Goal: Task Accomplishment & Management: Manage account settings

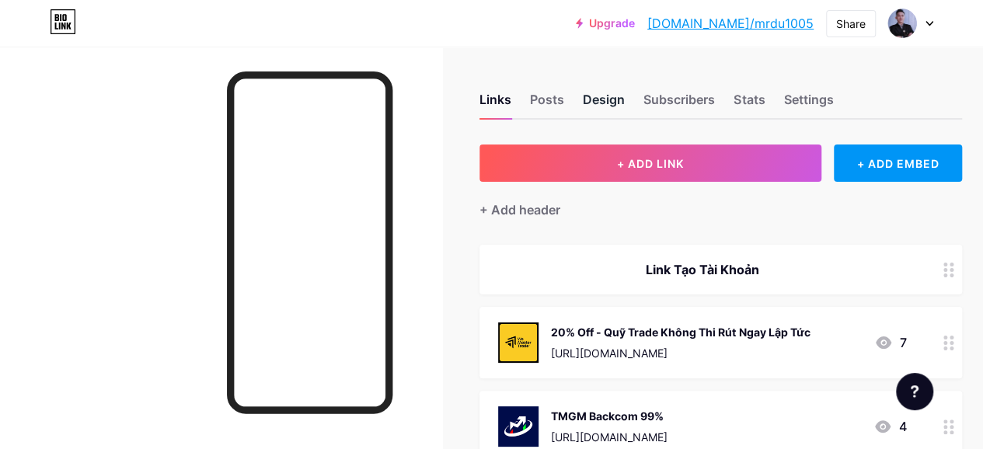
click at [606, 104] on div "Design" at bounding box center [604, 104] width 42 height 28
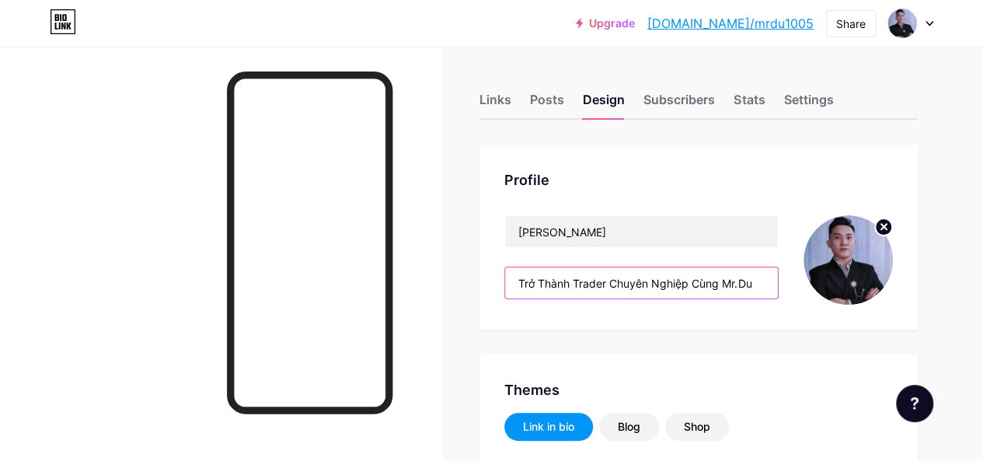
click at [611, 282] on input "Trở Thành Trader Chuyên Nghiệp Cùng Mr.Du" at bounding box center [641, 282] width 273 height 31
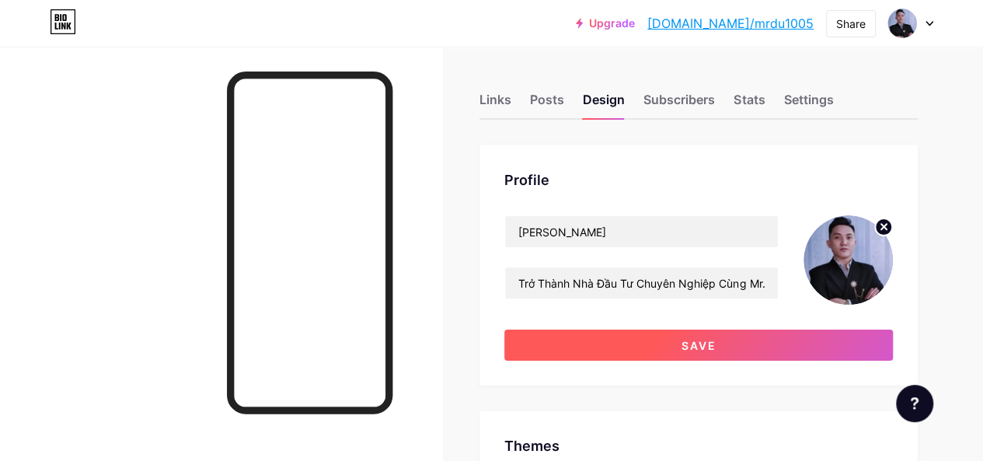
click at [650, 339] on button "Save" at bounding box center [698, 344] width 388 height 31
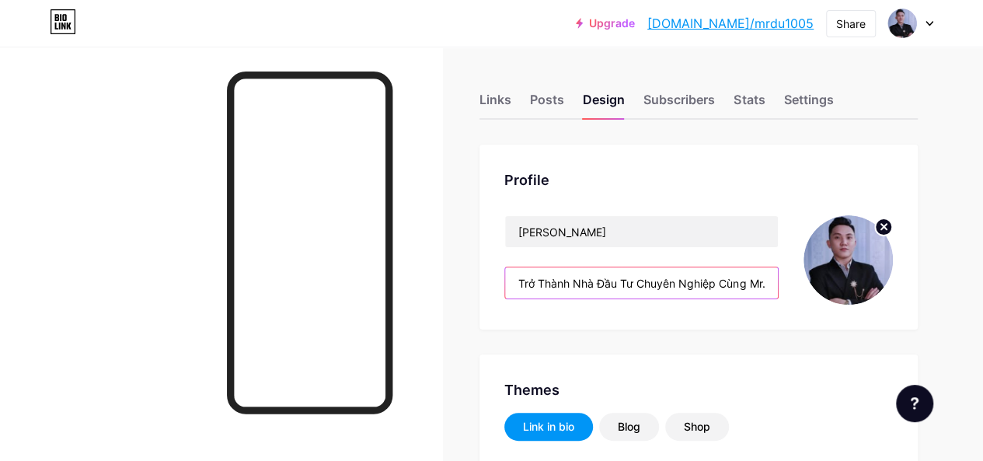
click at [637, 284] on input "Trở Thành Nhà Đầu Tư Chuyên Nghiệp Cùng Mr.Du" at bounding box center [641, 282] width 273 height 31
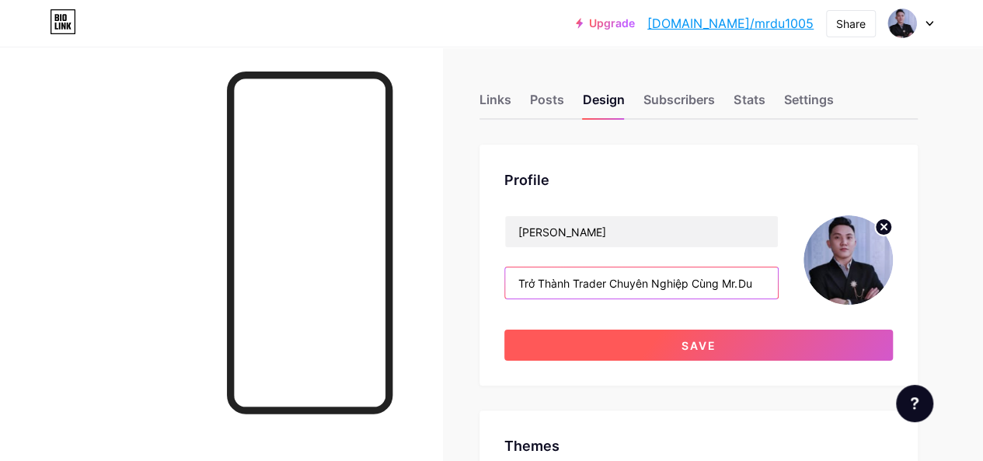
type input "Trở Thành Trader Chuyên Nghiệp Cùng Mr.Du"
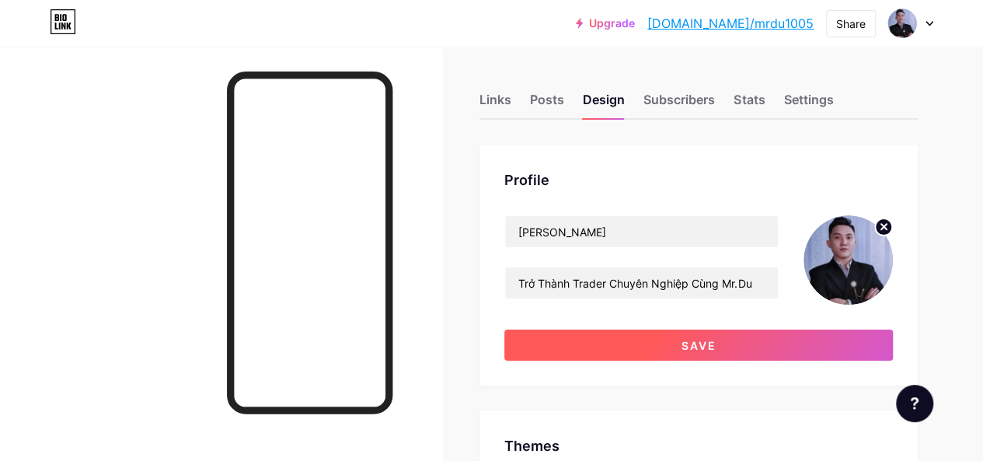
click at [677, 343] on button "Save" at bounding box center [698, 344] width 388 height 31
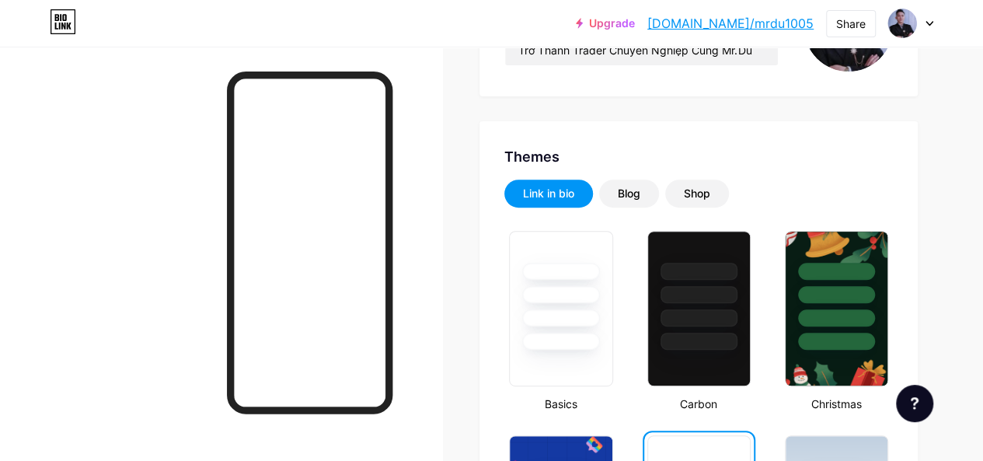
scroll to position [311, 0]
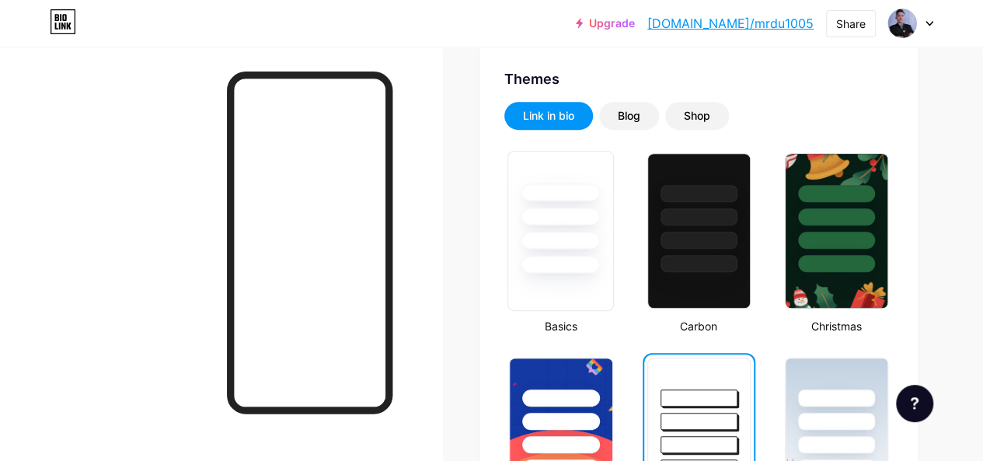
click at [607, 266] on div at bounding box center [560, 213] width 105 height 122
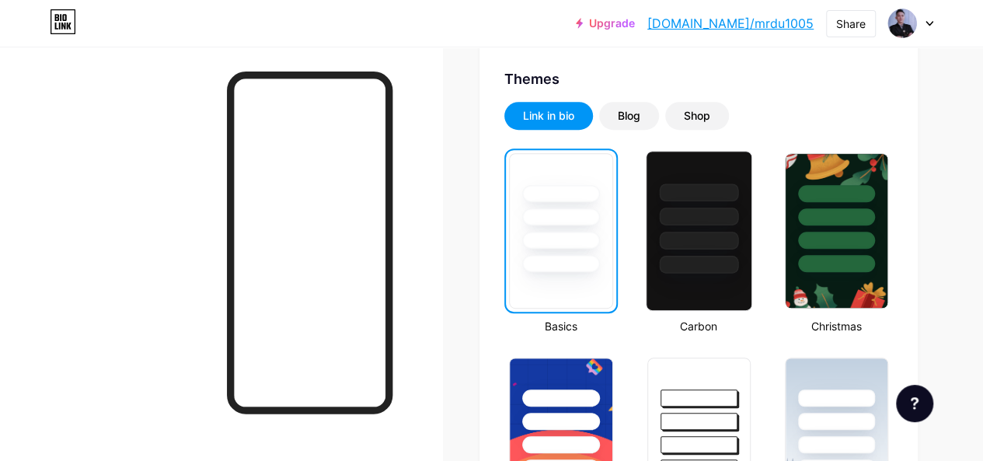
click at [695, 269] on div at bounding box center [698, 265] width 79 height 18
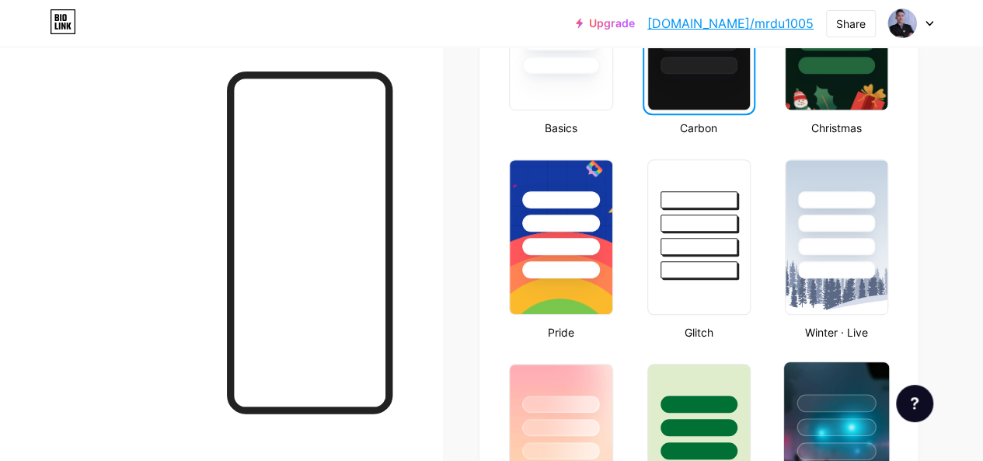
scroll to position [699, 0]
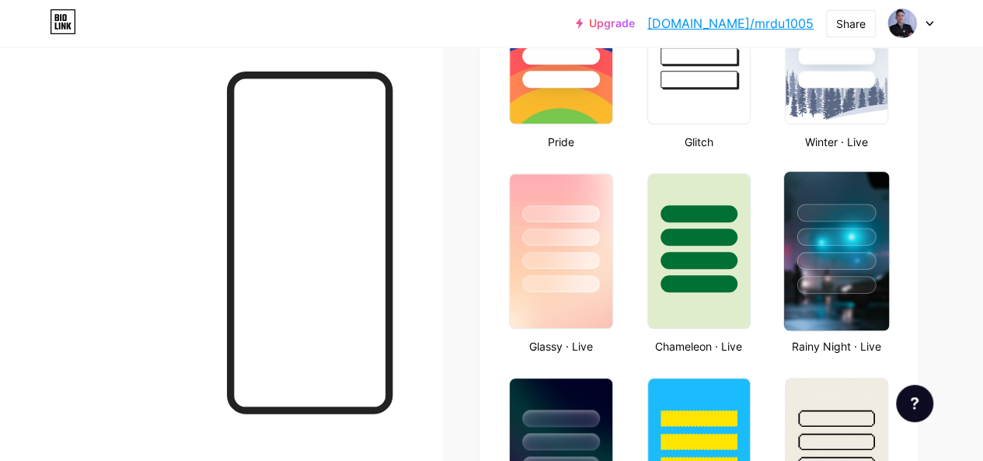
click at [830, 292] on div at bounding box center [835, 285] width 79 height 18
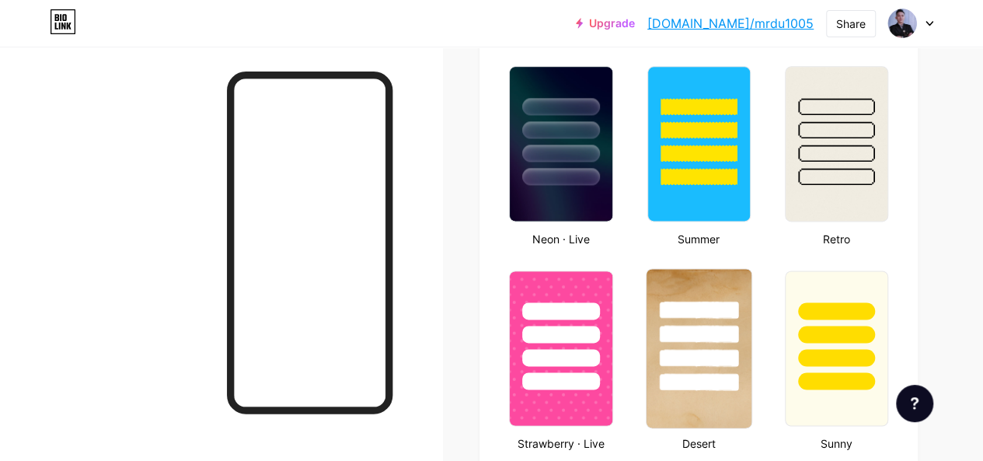
scroll to position [1088, 0]
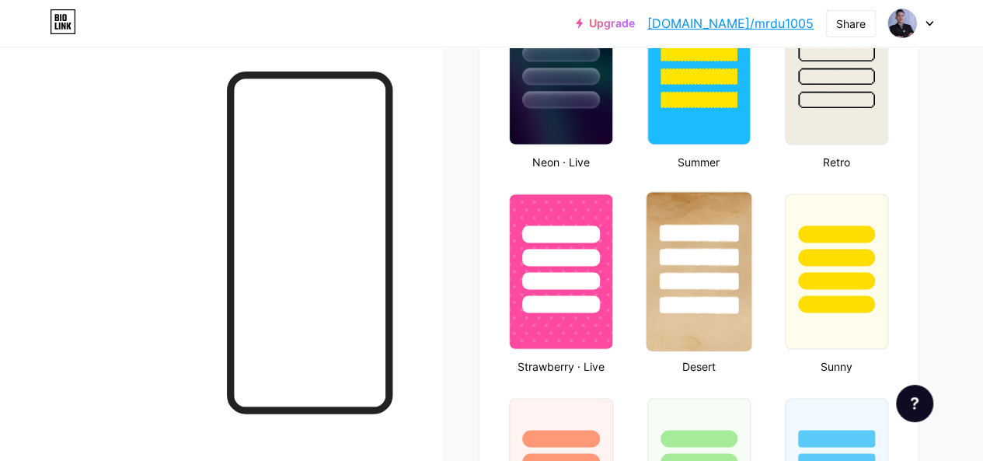
click at [681, 317] on img at bounding box center [698, 271] width 105 height 158
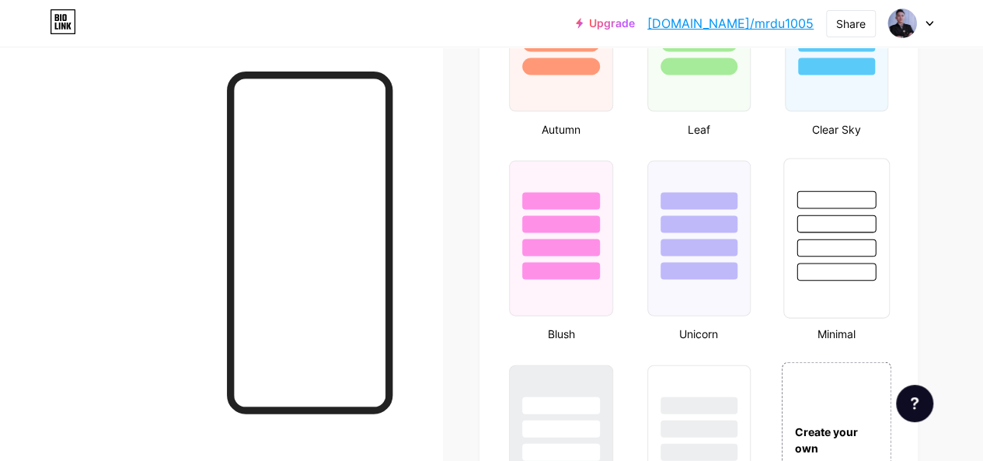
scroll to position [1554, 0]
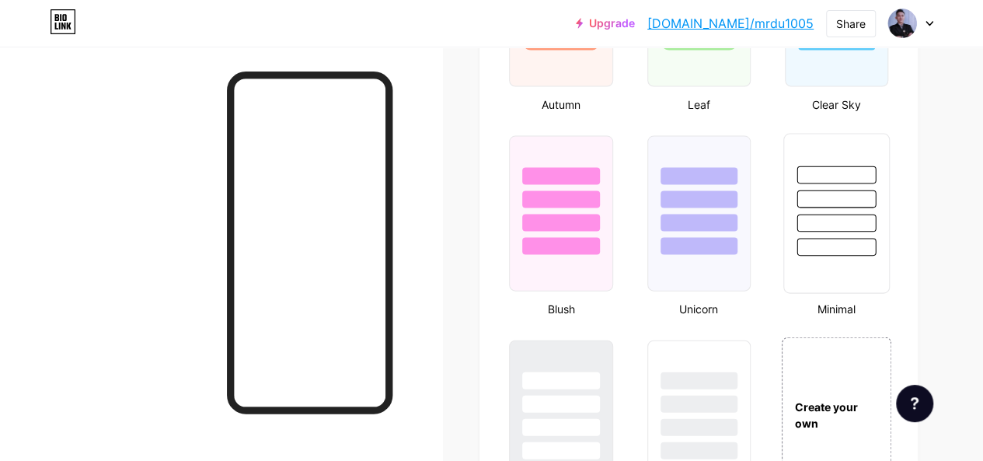
click at [825, 235] on div at bounding box center [836, 195] width 105 height 122
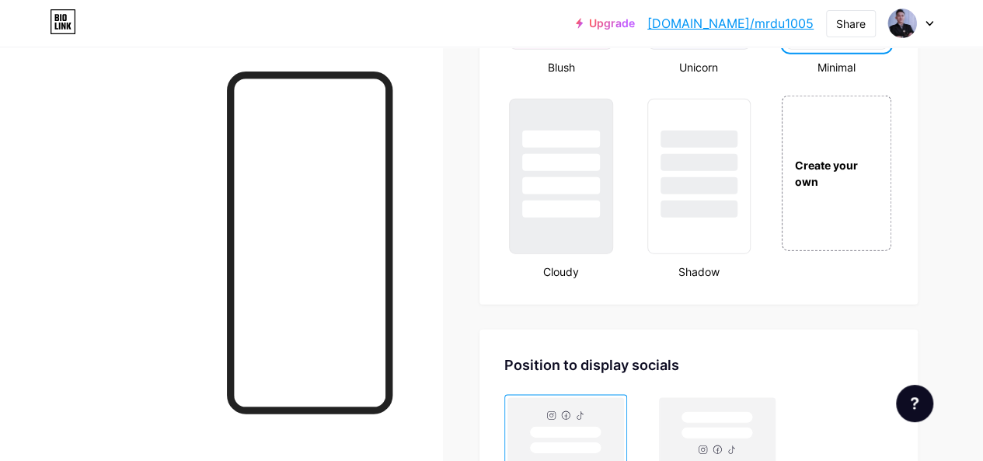
scroll to position [1787, 0]
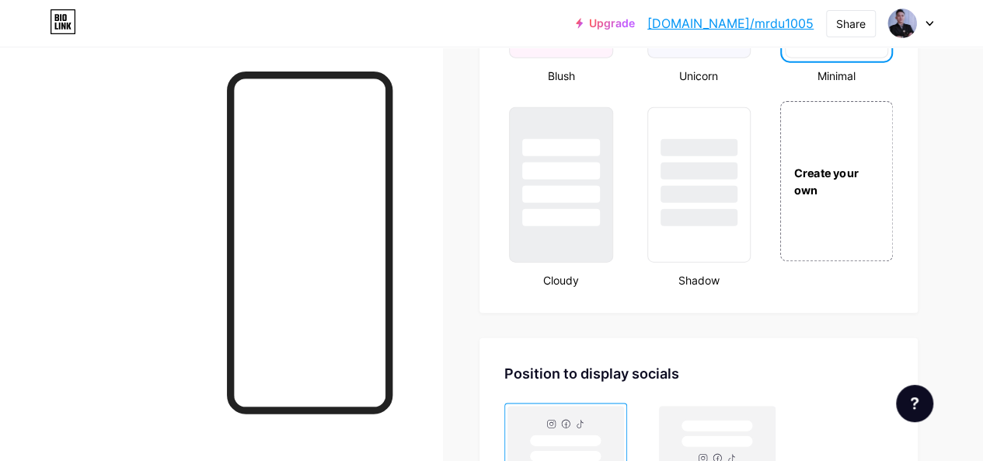
click at [809, 223] on div "Create your own" at bounding box center [836, 181] width 113 height 160
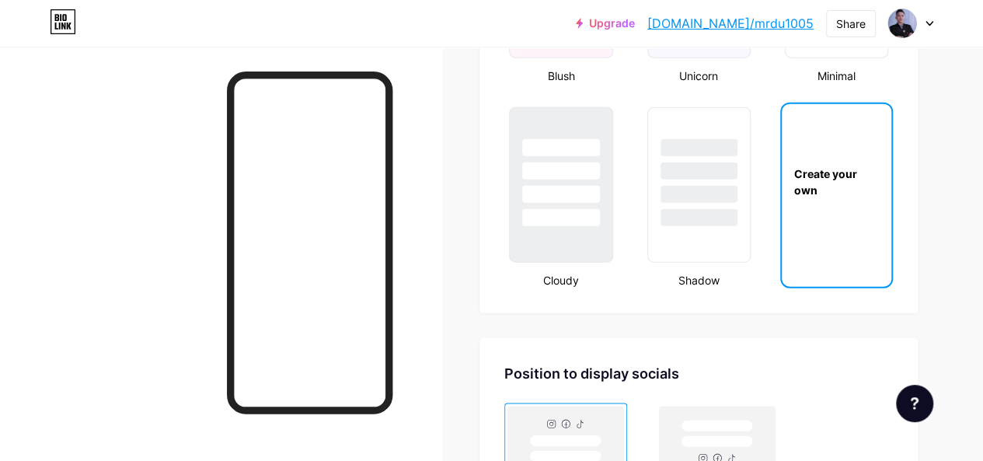
click at [809, 223] on div "Create your own" at bounding box center [837, 181] width 110 height 155
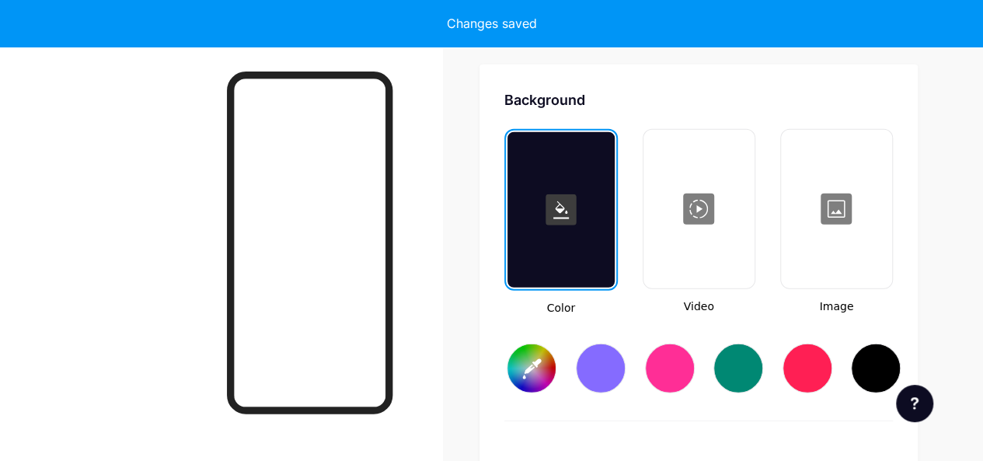
scroll to position [2063, 0]
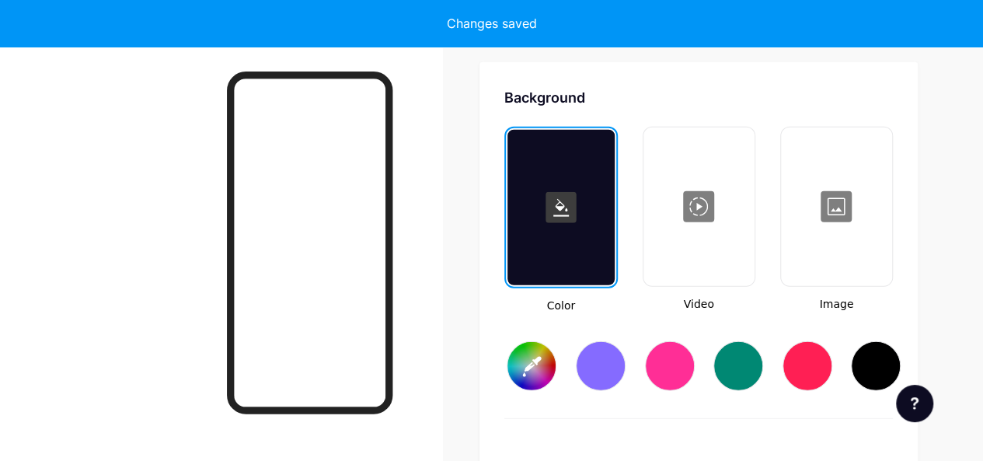
type input "#ffffff"
type input "#000000"
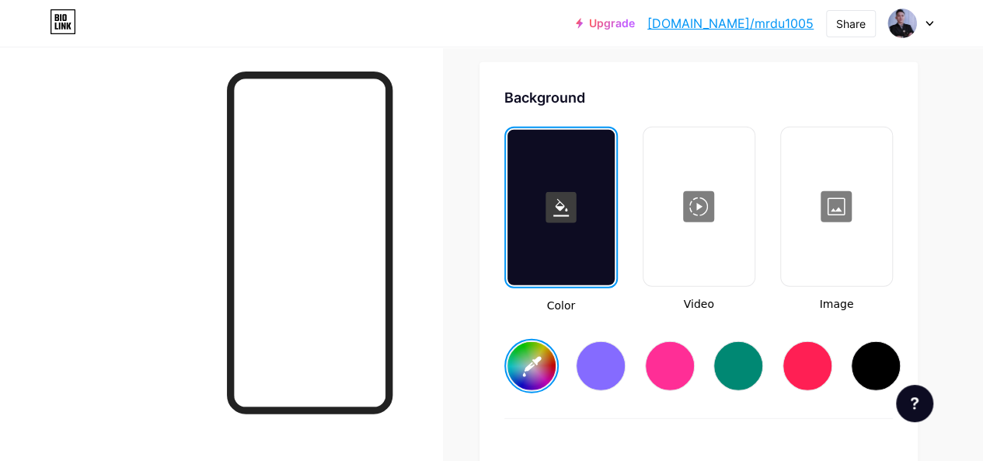
click at [688, 205] on div at bounding box center [699, 206] width 108 height 155
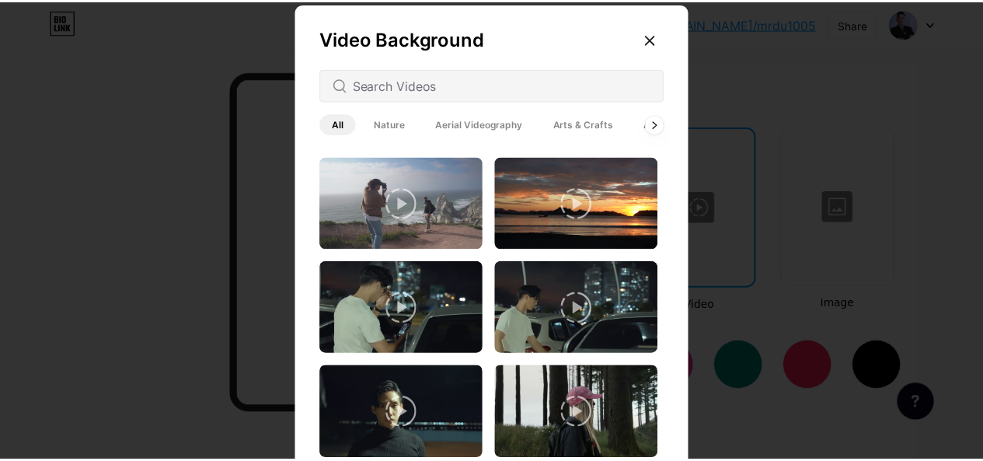
scroll to position [1165, 0]
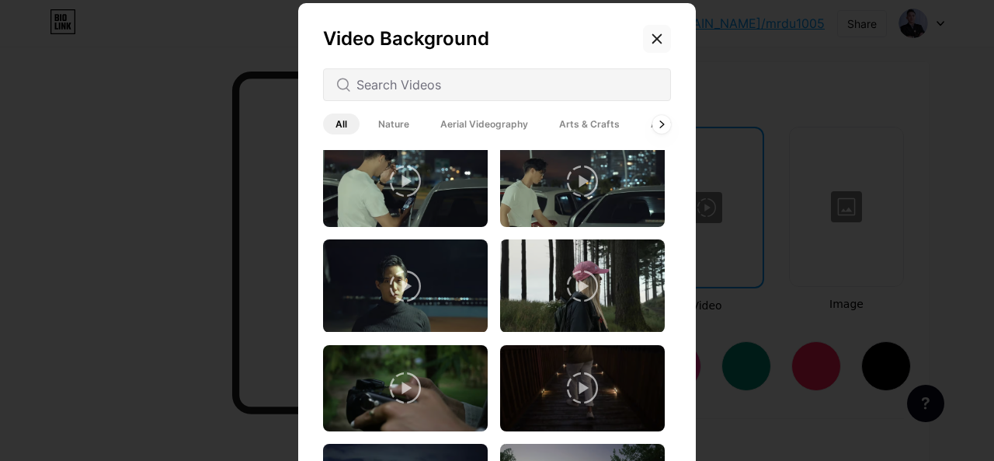
click at [651, 43] on icon at bounding box center [657, 39] width 12 height 12
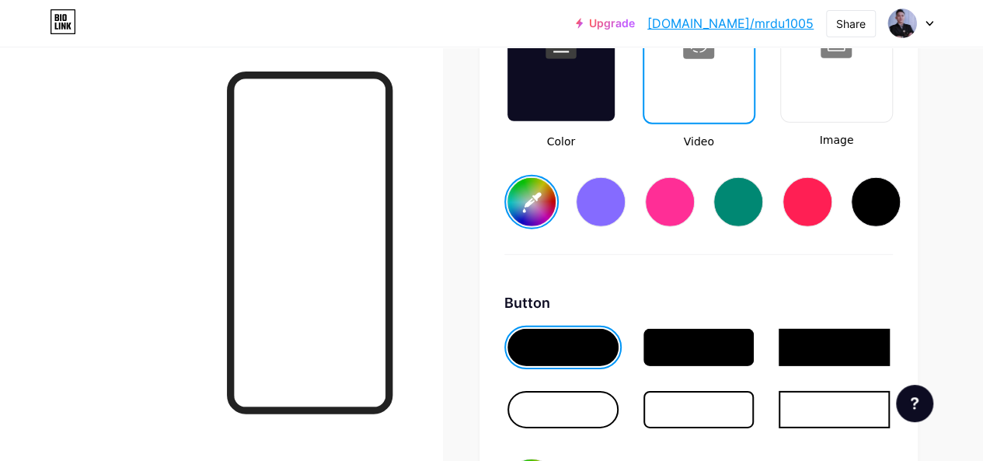
scroll to position [2374, 0]
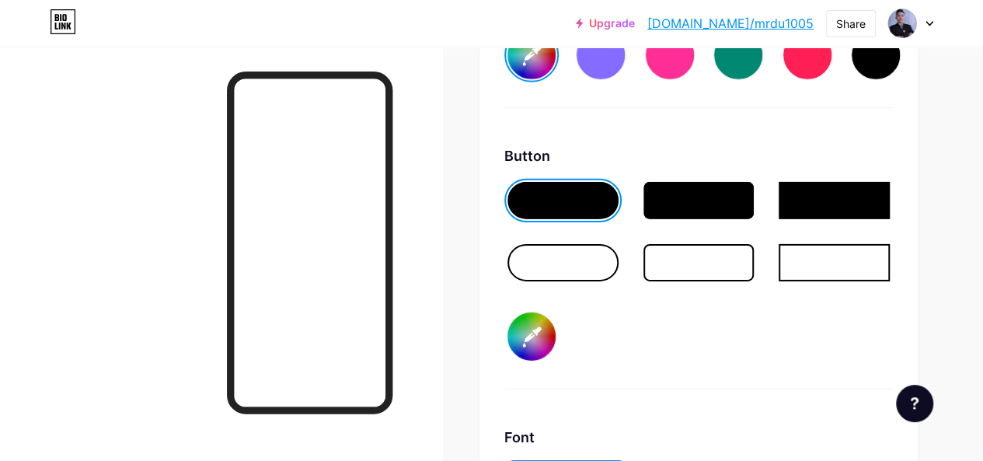
click at [611, 251] on div at bounding box center [562, 262] width 111 height 37
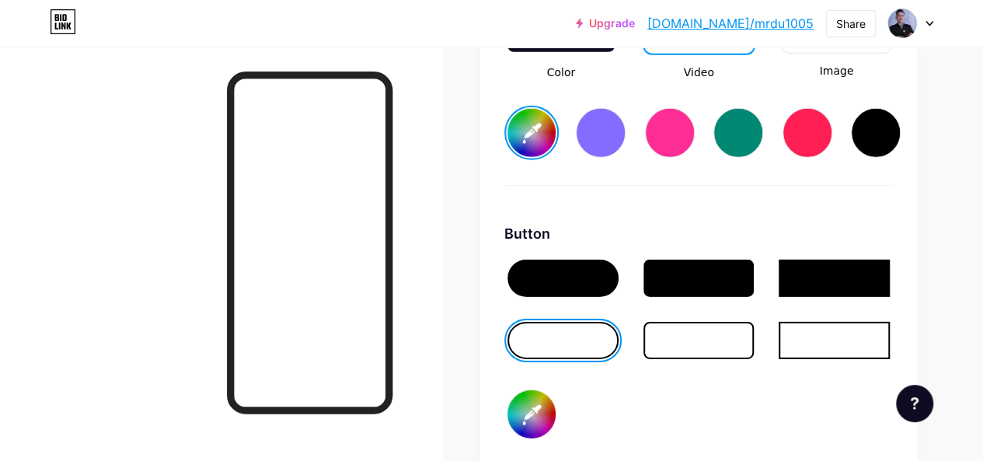
scroll to position [2063, 0]
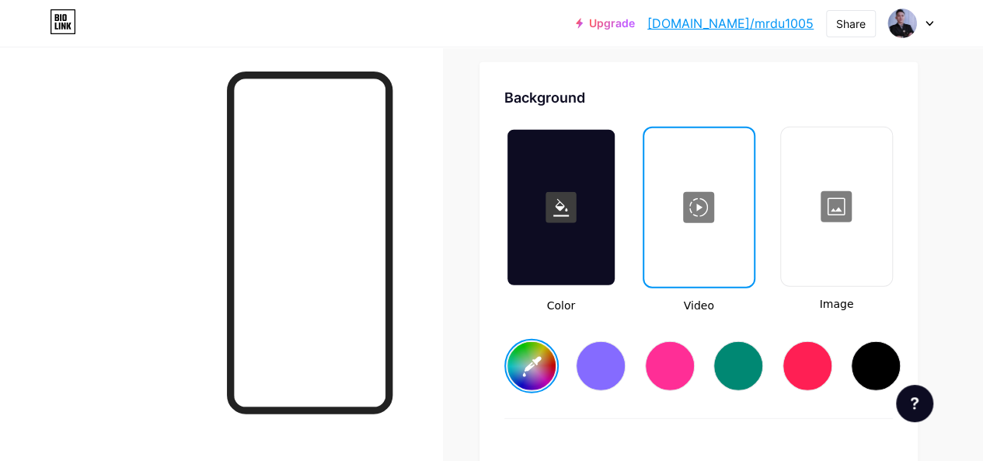
click at [567, 214] on rect at bounding box center [560, 207] width 31 height 31
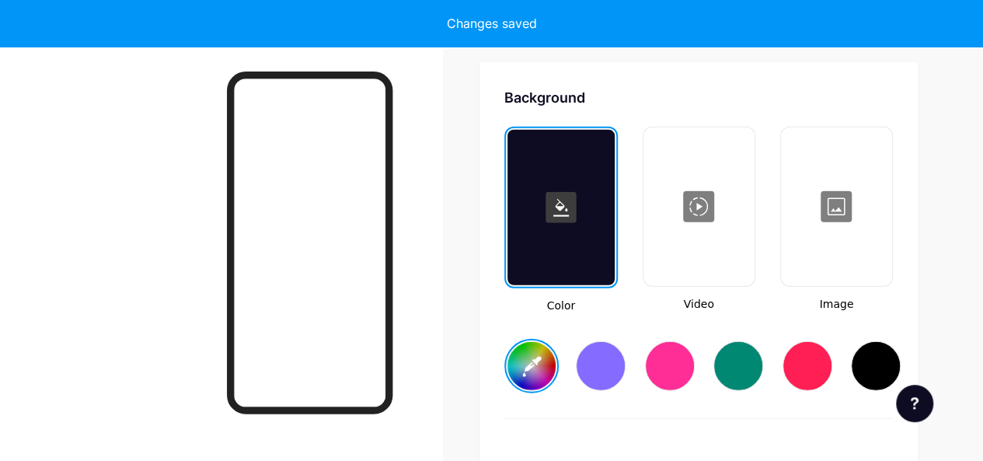
click at [530, 366] on input "#ffffff" at bounding box center [531, 366] width 48 height 48
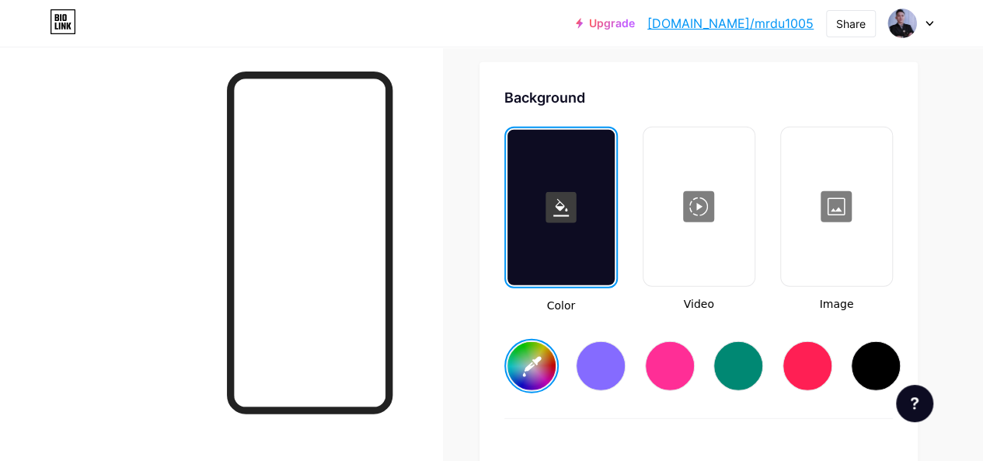
type input "#8e7996"
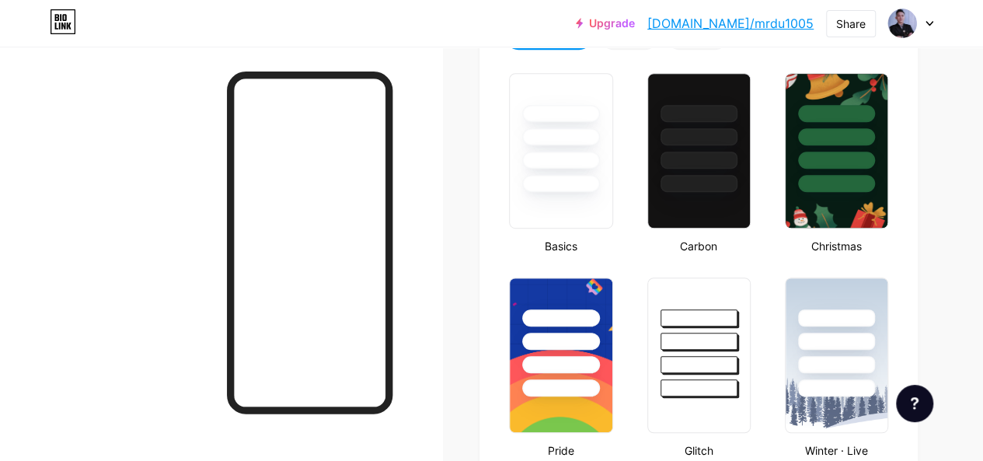
scroll to position [466, 0]
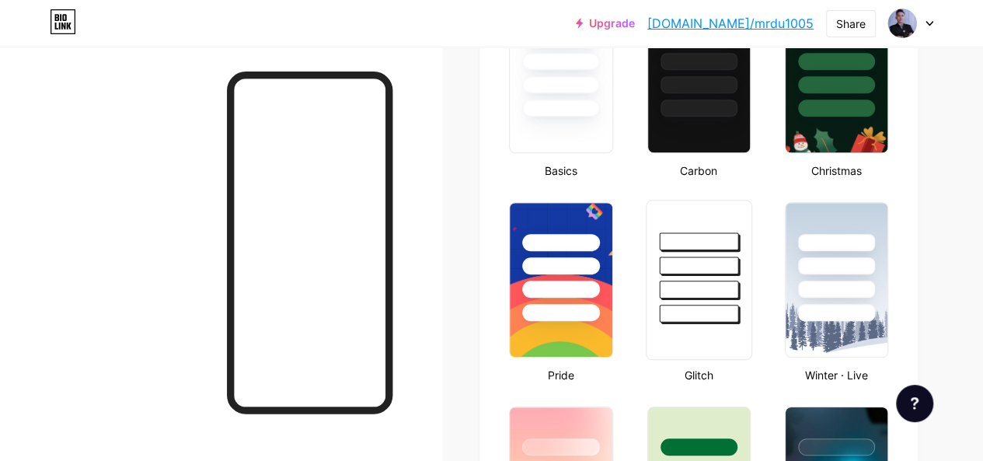
click at [682, 315] on div at bounding box center [698, 314] width 79 height 18
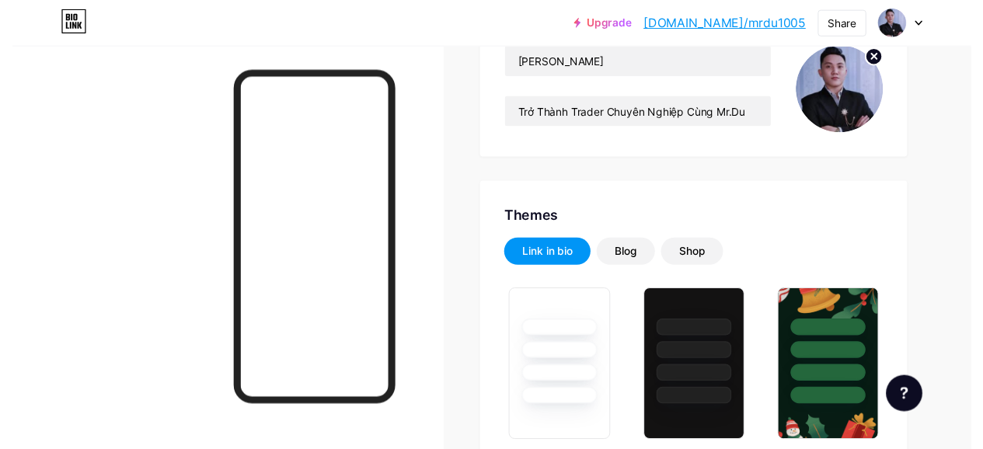
scroll to position [0, 0]
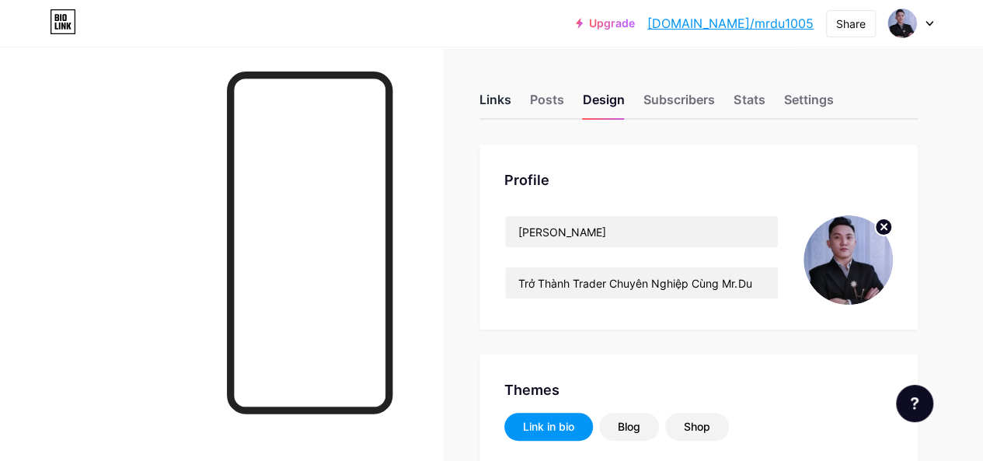
click at [503, 102] on div "Links" at bounding box center [495, 104] width 32 height 28
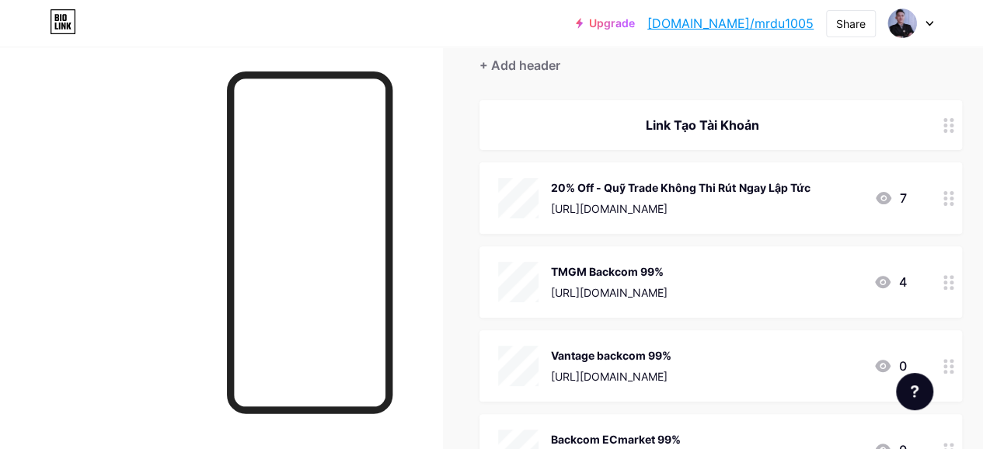
scroll to position [311, 0]
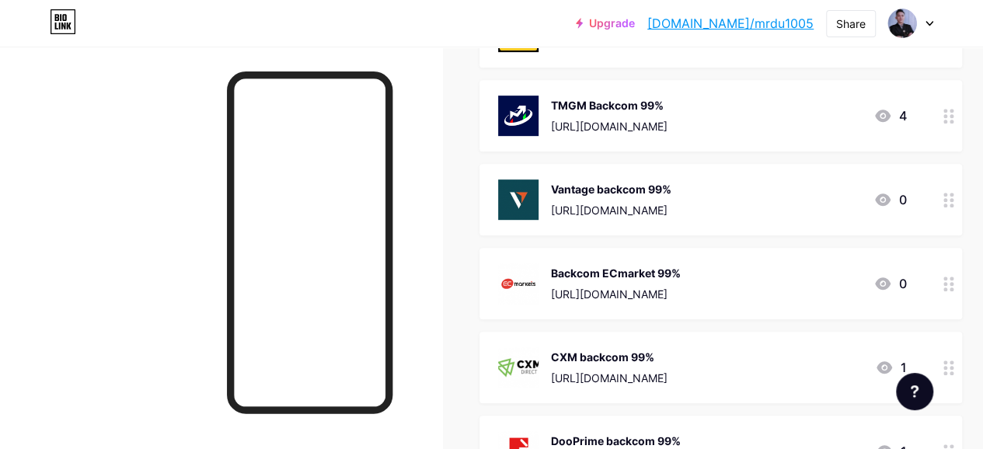
click at [792, 23] on link "[DOMAIN_NAME]/mrdu1005" at bounding box center [730, 23] width 166 height 19
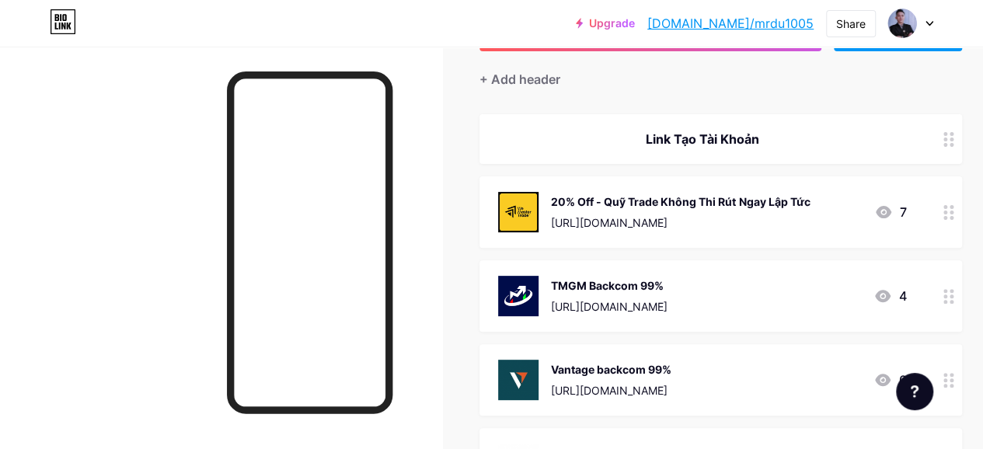
scroll to position [78, 0]
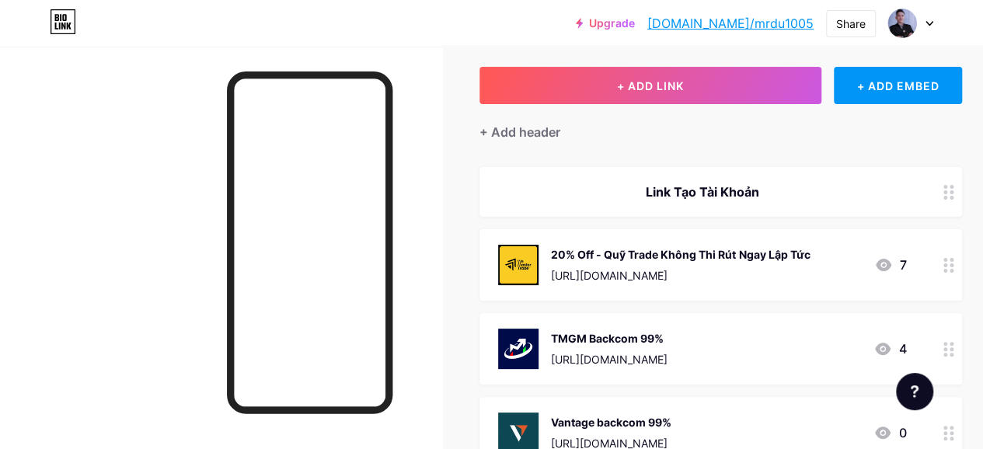
click at [759, 200] on div "Link Tạo Tài Khoản" at bounding box center [702, 192] width 408 height 19
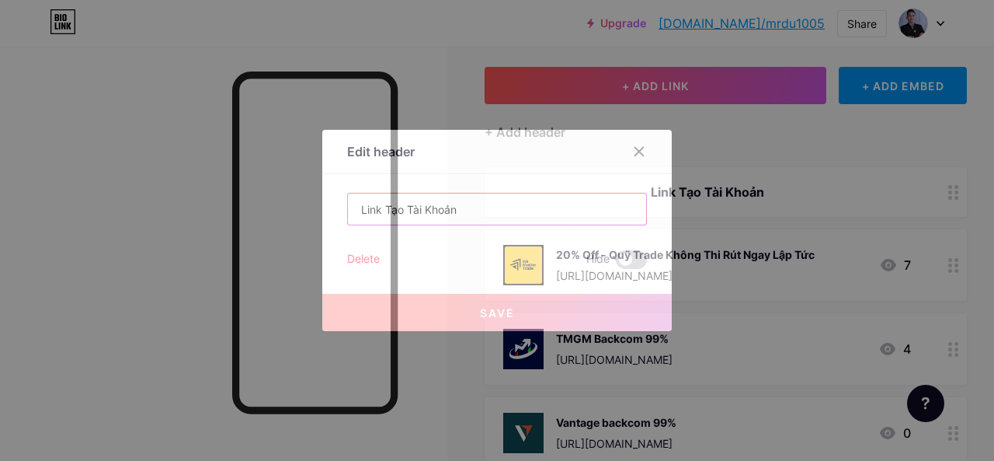
click at [552, 216] on input "Link Tạo Tài Khoản" at bounding box center [497, 208] width 298 height 31
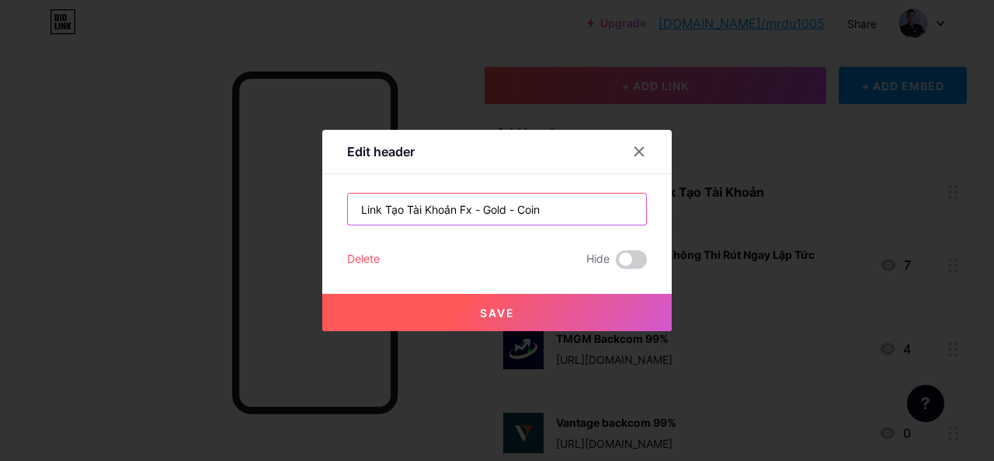
type input "Link Tạo Tài Khoản Fx - Gold - Coin"
click at [570, 311] on button "Save" at bounding box center [497, 312] width 350 height 37
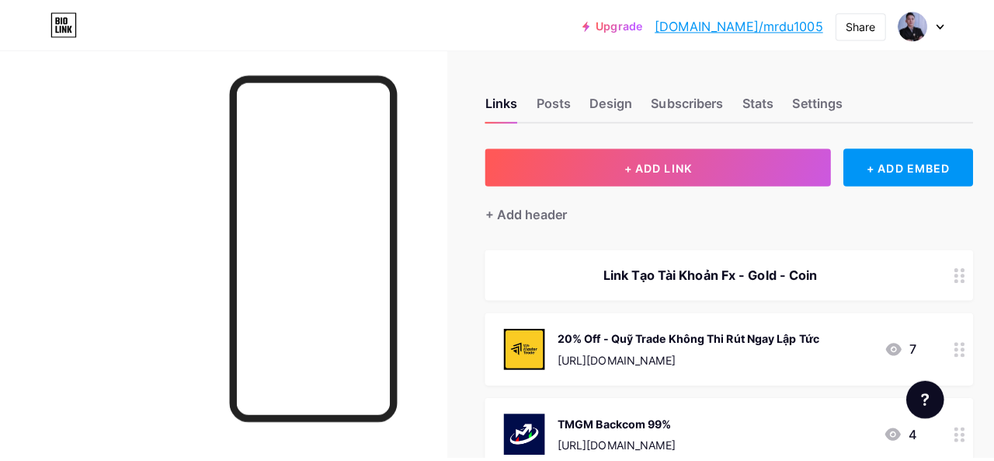
scroll to position [0, 0]
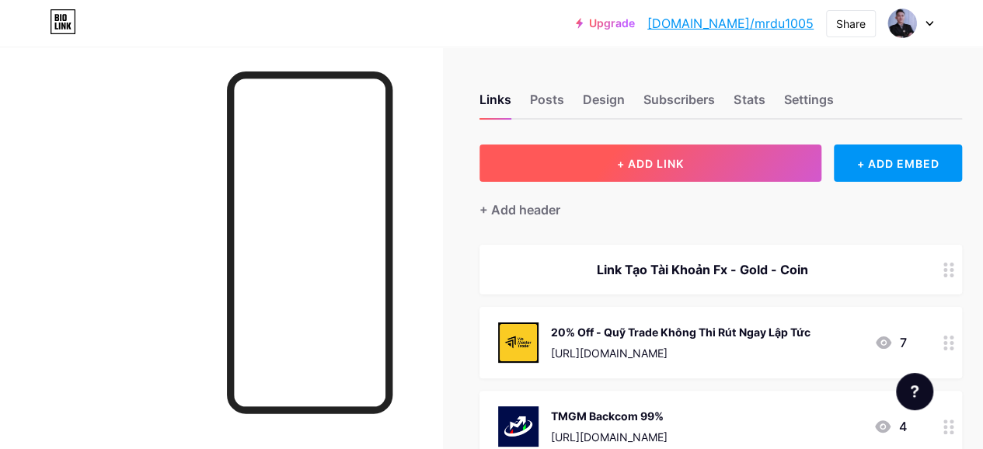
click at [757, 169] on button "+ ADD LINK" at bounding box center [650, 163] width 342 height 37
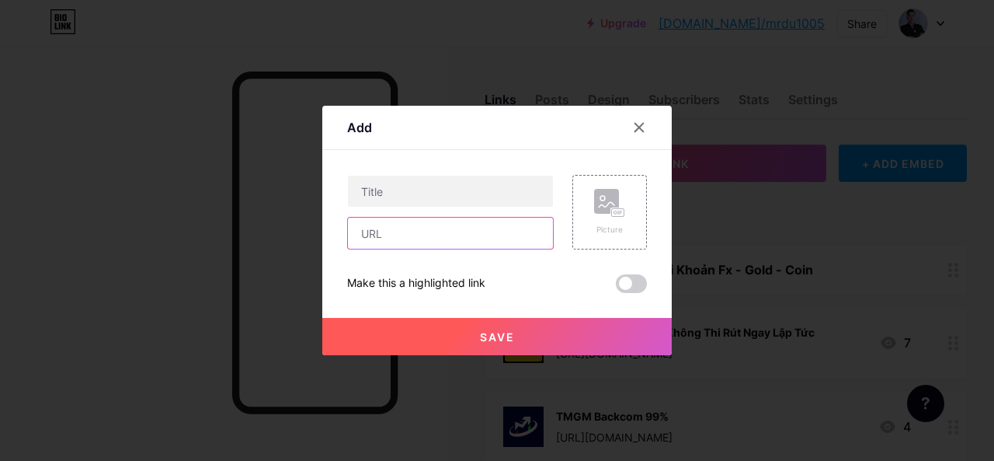
click at [434, 237] on input "text" at bounding box center [450, 233] width 205 height 31
paste input "[URL][DOMAIN_NAME]"
type input "[URL][DOMAIN_NAME]"
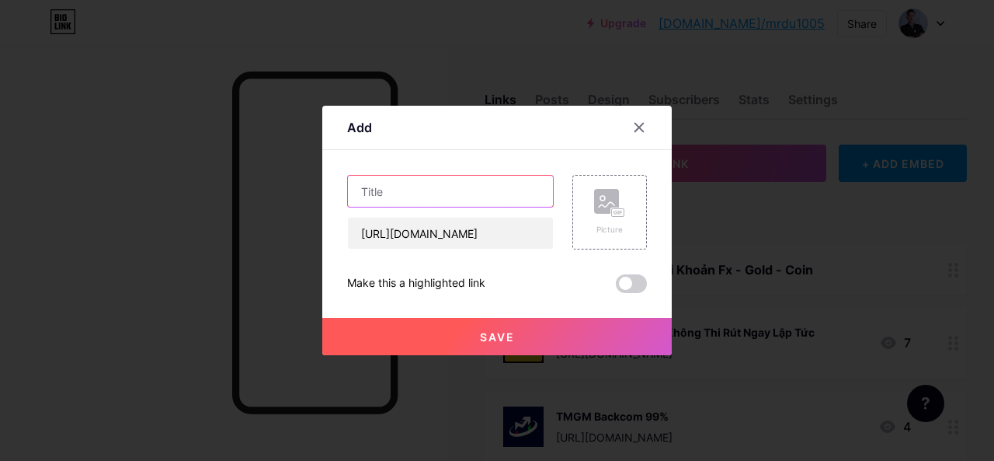
scroll to position [0, 0]
click at [441, 190] on input "text" at bounding box center [450, 191] width 205 height 31
type input "Chứng Khoán VpBank"
click at [617, 194] on rect at bounding box center [606, 201] width 25 height 25
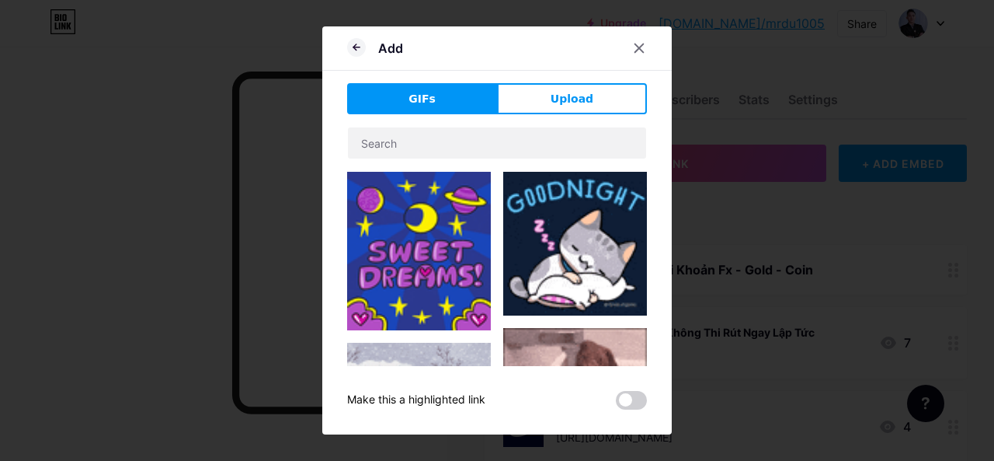
click at [539, 107] on button "Upload" at bounding box center [572, 98] width 150 height 31
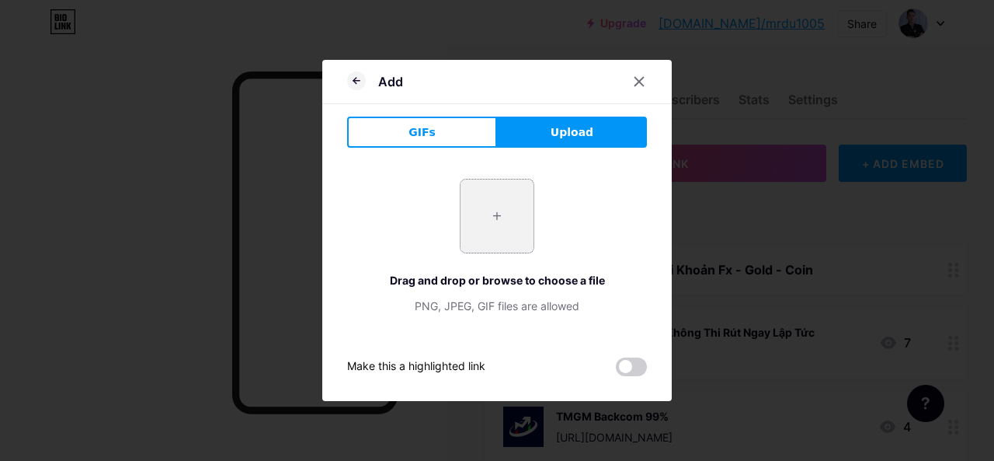
click at [494, 235] on input "file" at bounding box center [497, 215] width 73 height 73
type input "C:\fakepath\tải xuống.jfif"
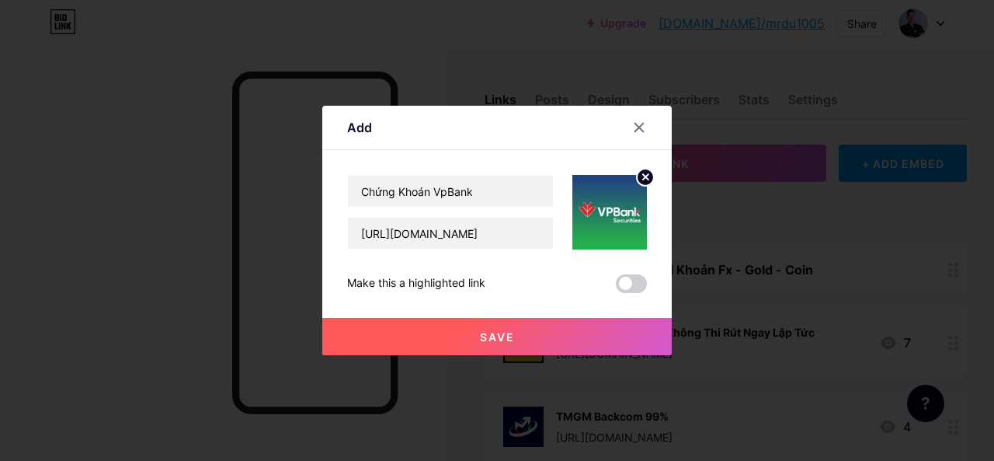
click at [578, 335] on button "Save" at bounding box center [497, 336] width 350 height 37
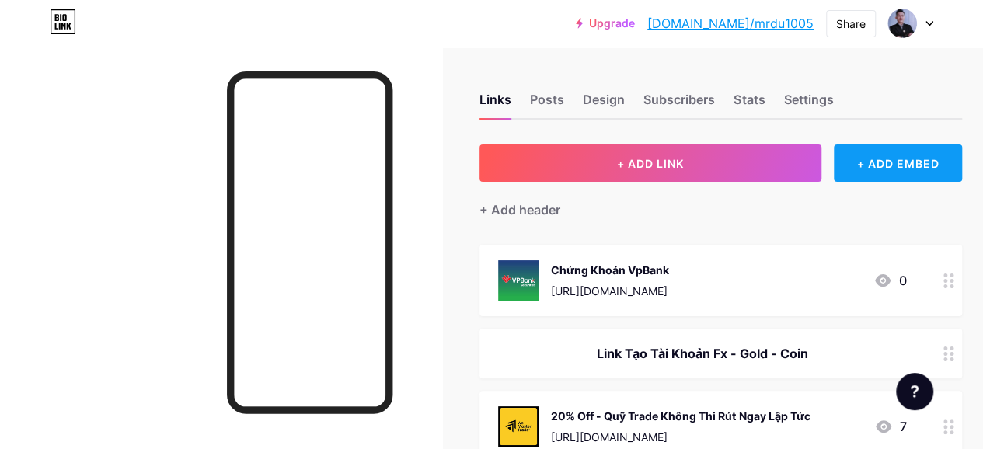
click at [878, 173] on div "+ ADD EMBED" at bounding box center [898, 163] width 128 height 37
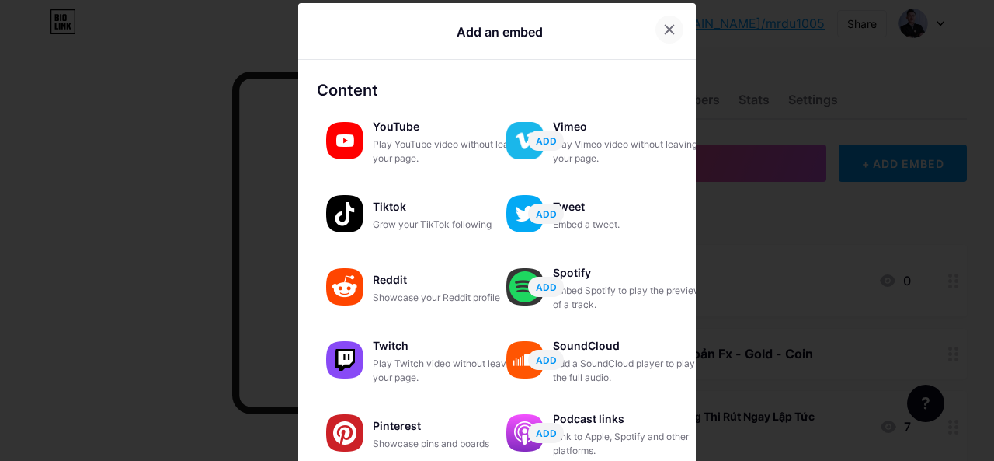
click at [664, 25] on icon at bounding box center [670, 29] width 12 height 12
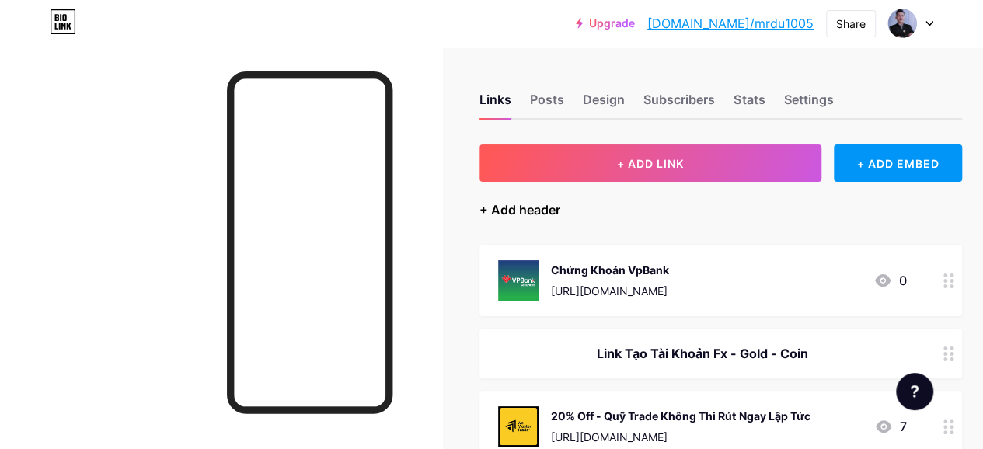
click at [520, 209] on div "+ Add header" at bounding box center [519, 209] width 81 height 19
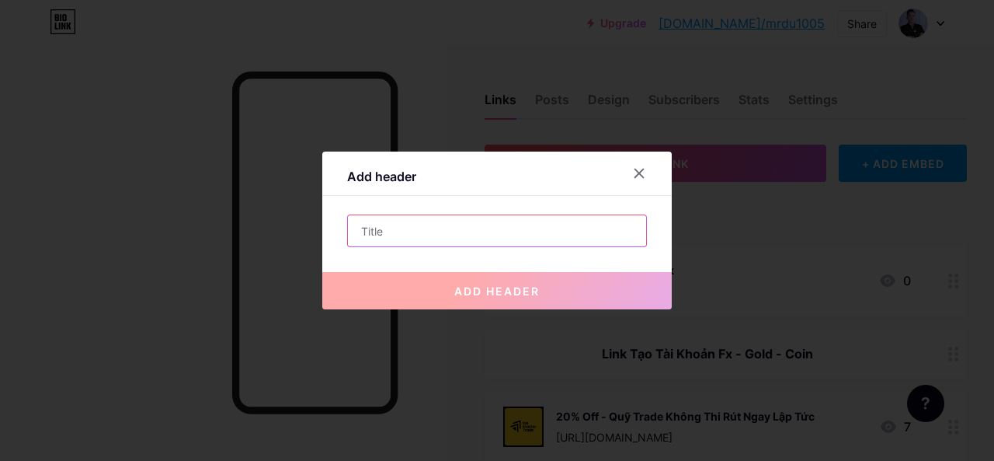
click at [521, 232] on input "text" at bounding box center [497, 230] width 298 height 31
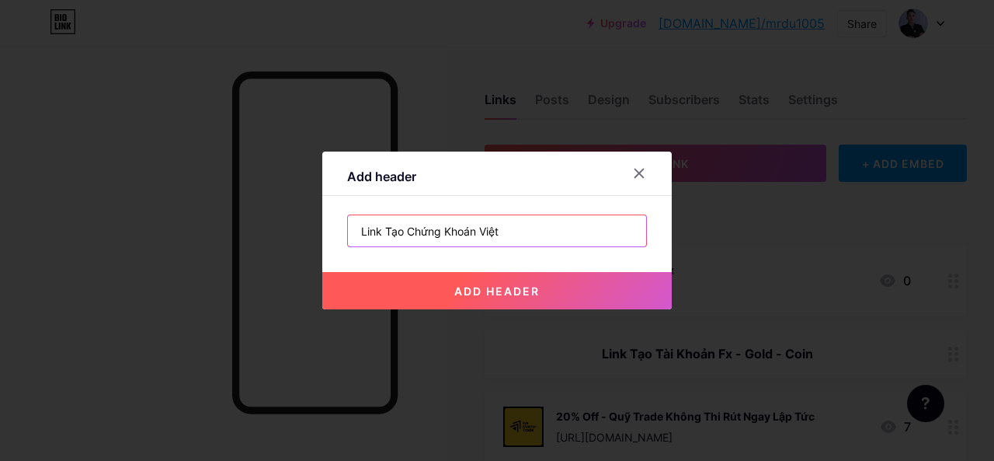
type input "Link Tạo Chứng Khoán Việt"
click at [535, 290] on span "add header" at bounding box center [497, 290] width 85 height 13
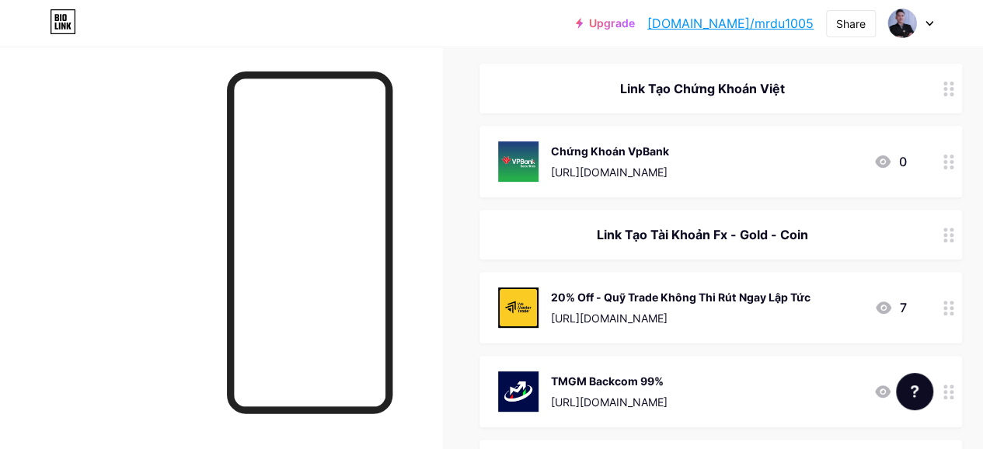
scroll to position [78, 0]
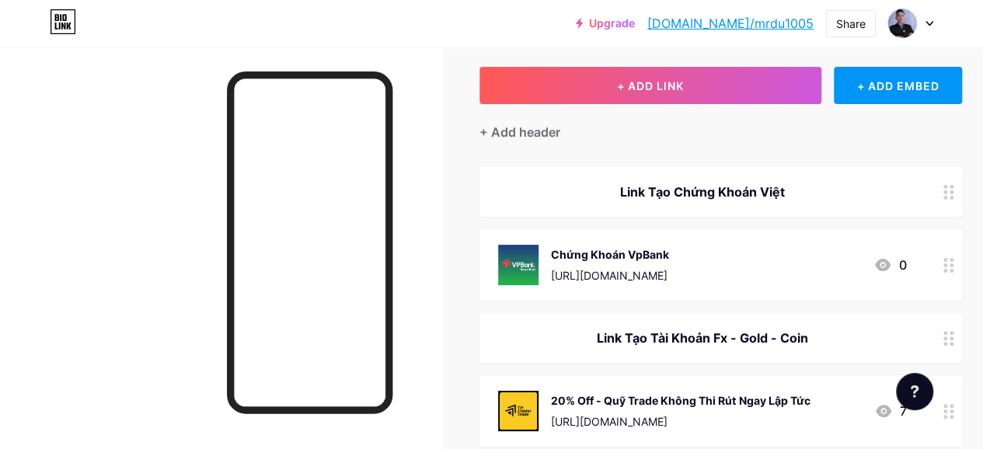
click at [883, 193] on div "Link Tạo Chứng Khoán Việt" at bounding box center [702, 192] width 408 height 19
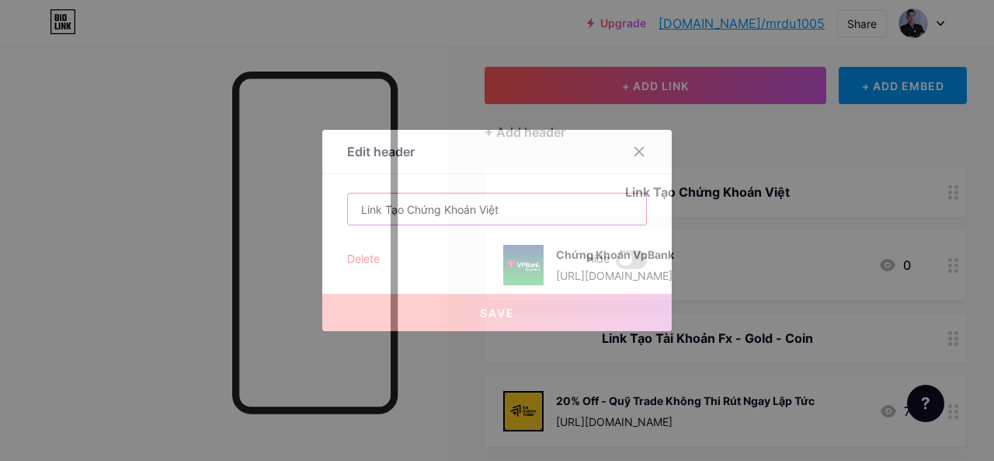
drag, startPoint x: 406, startPoint y: 214, endPoint x: 413, endPoint y: 213, distance: 7.8
click at [406, 214] on input "Link Tạo Chứng Khoán Việt" at bounding box center [497, 208] width 298 height 31
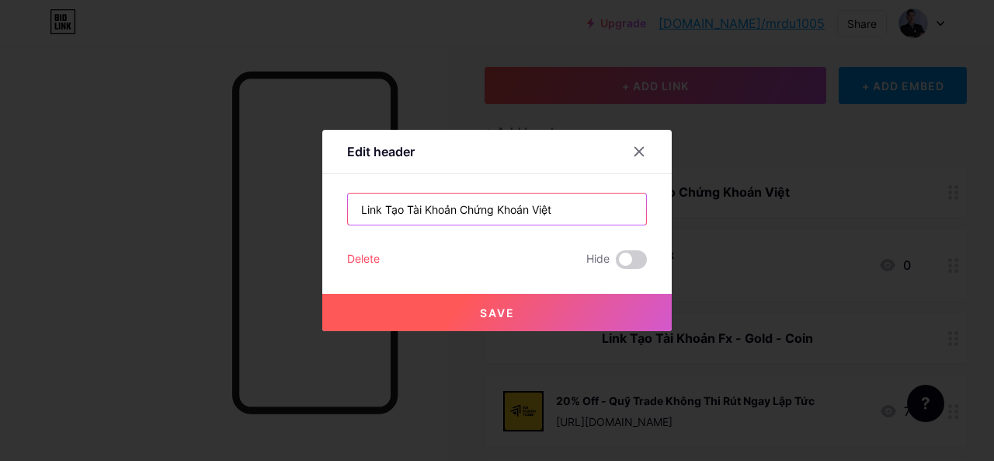
type input "Link Tạo Tài Khoản Chứng Khoán Việt"
click at [500, 316] on span "Save" at bounding box center [497, 312] width 35 height 13
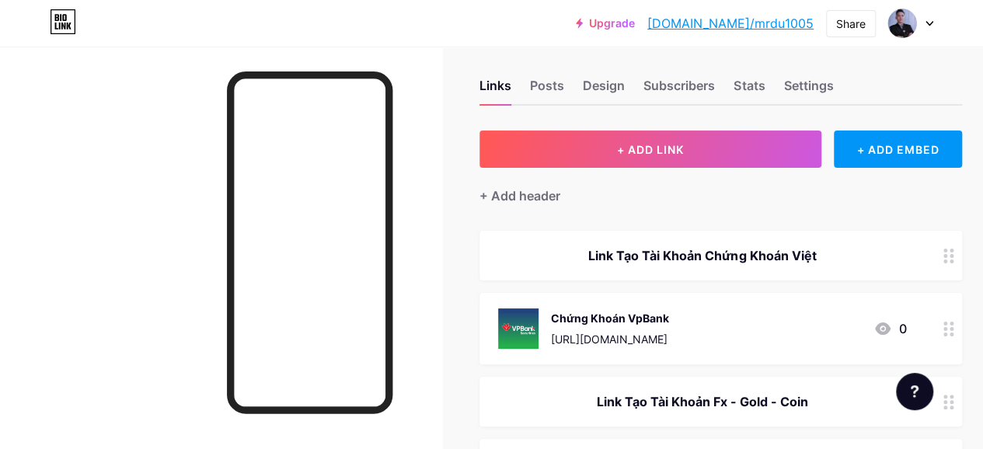
scroll to position [0, 0]
